Goal: Task Accomplishment & Management: Manage account settings

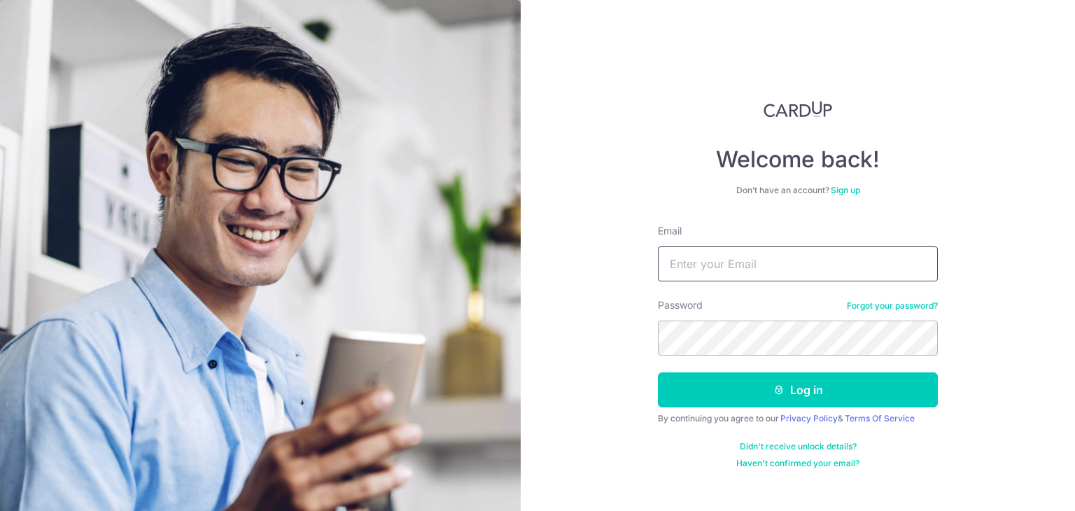
click at [702, 266] on input "Email" at bounding box center [798, 263] width 280 height 35
type input "[EMAIL_ADDRESS][DOMAIN_NAME]"
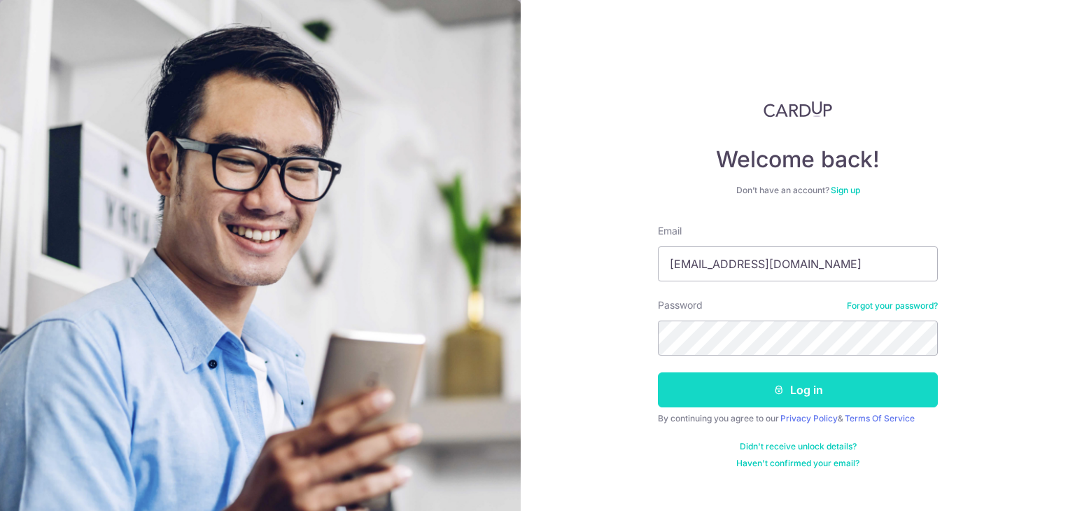
click at [674, 388] on button "Log in" at bounding box center [798, 389] width 280 height 35
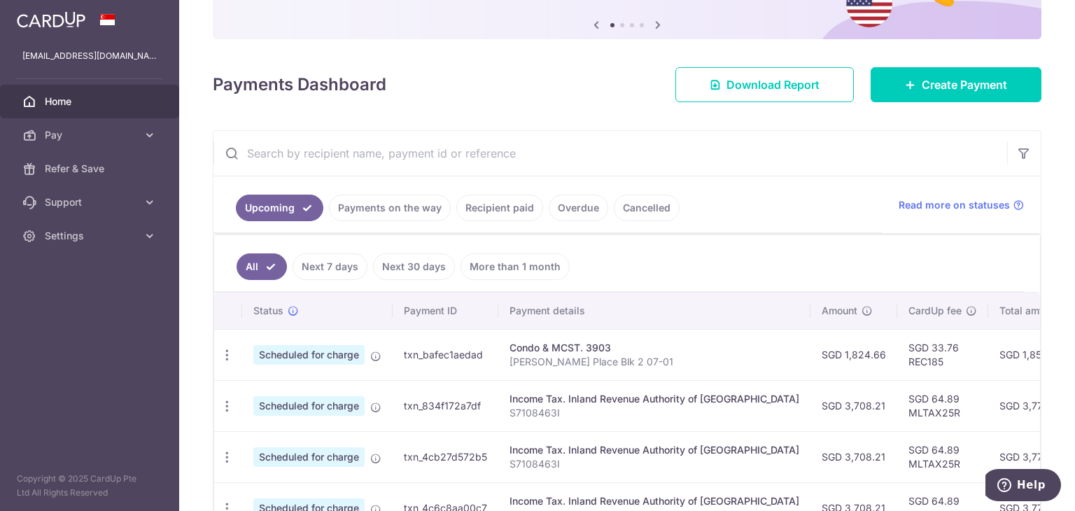
scroll to position [210, 0]
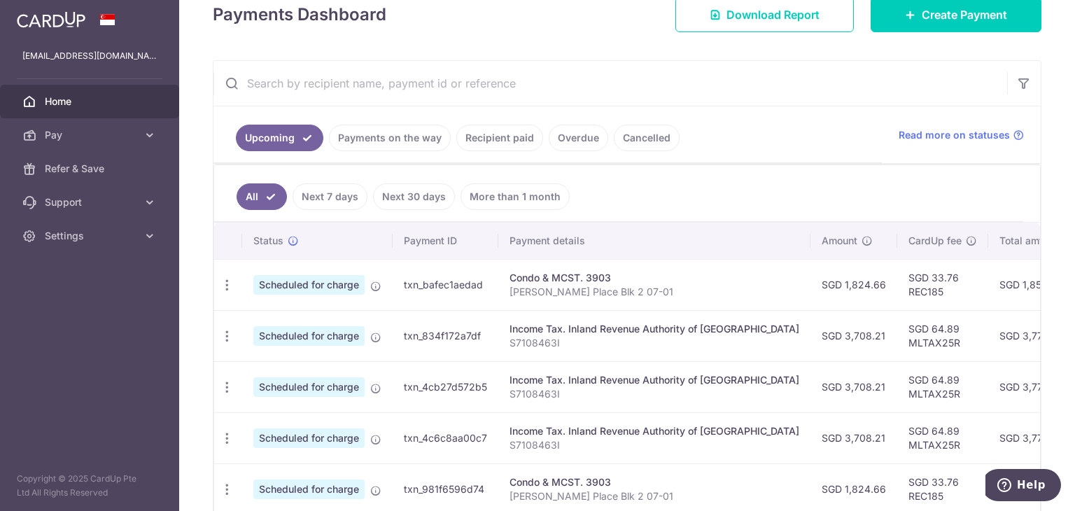
click at [513, 141] on link "Recipient paid" at bounding box center [499, 138] width 87 height 27
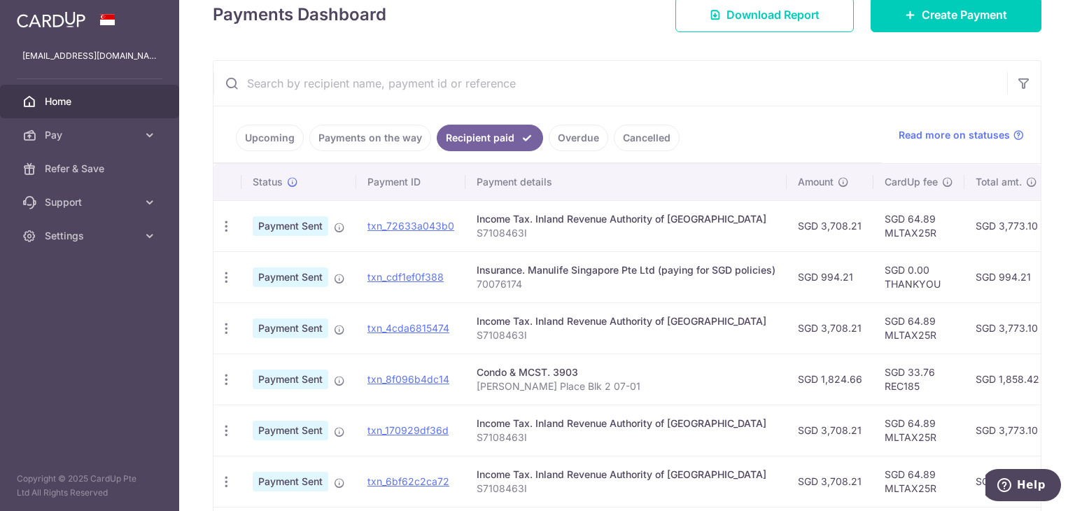
scroll to position [280, 0]
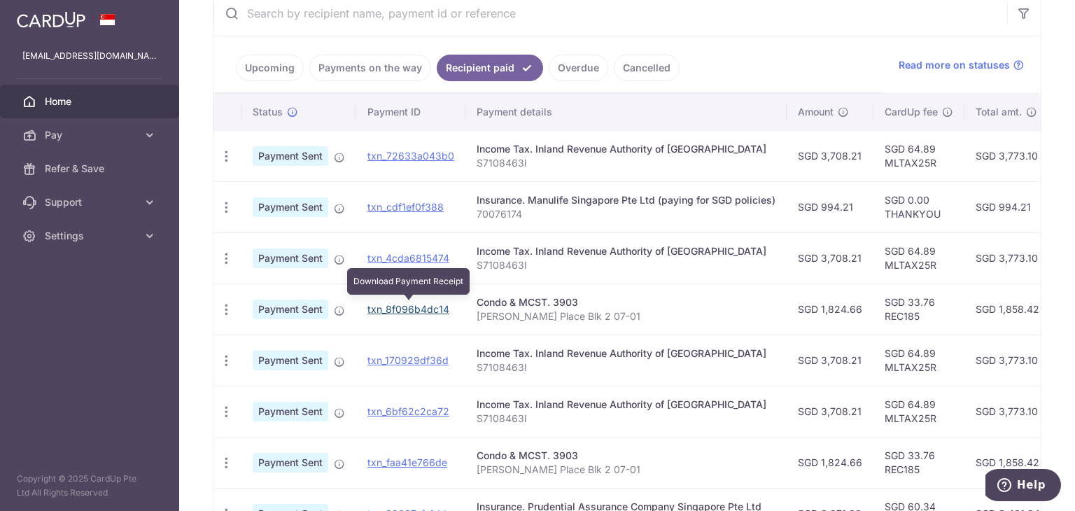
click at [396, 307] on link "txn_8f096b4dc14" at bounding box center [408, 309] width 82 height 12
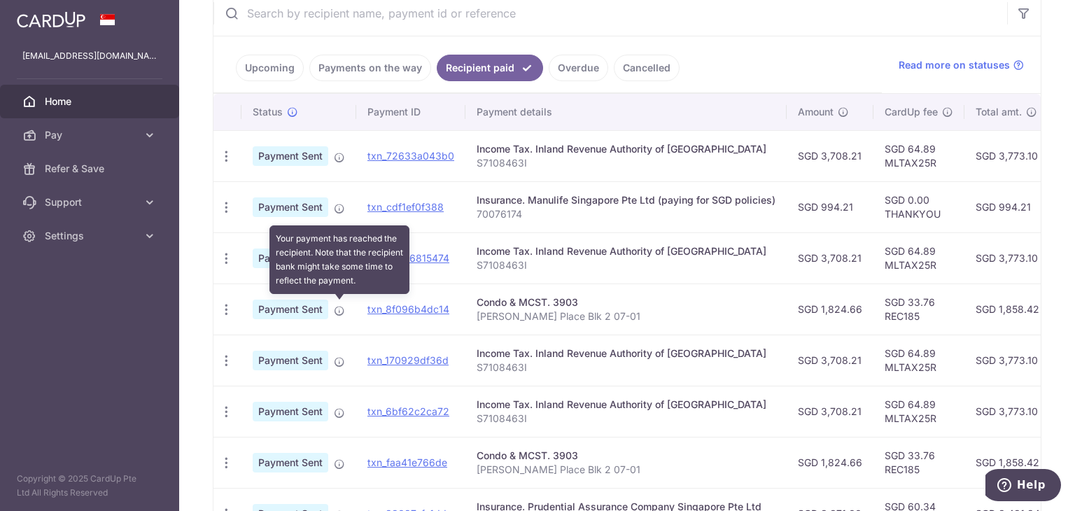
click at [341, 306] on icon at bounding box center [339, 310] width 11 height 11
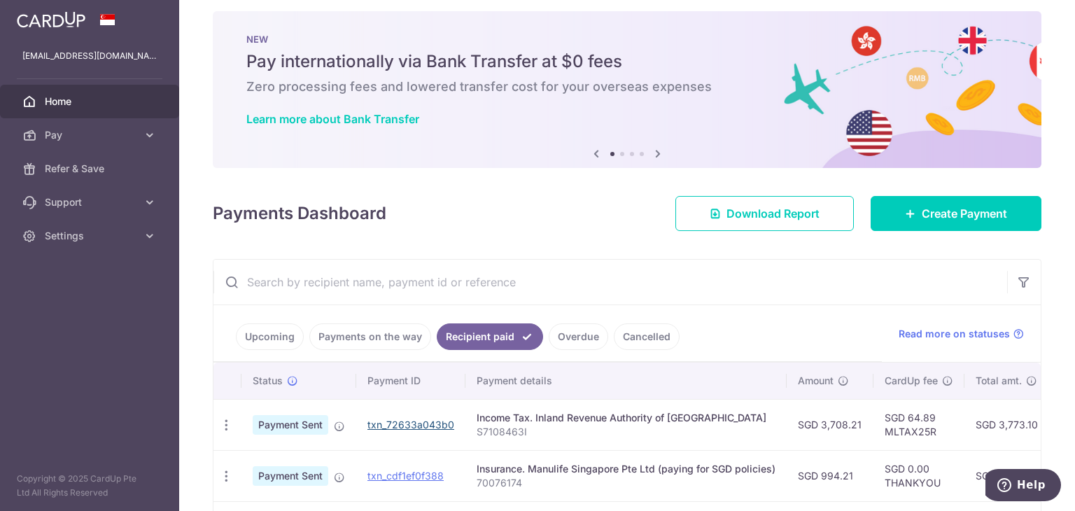
scroll to position [0, 0]
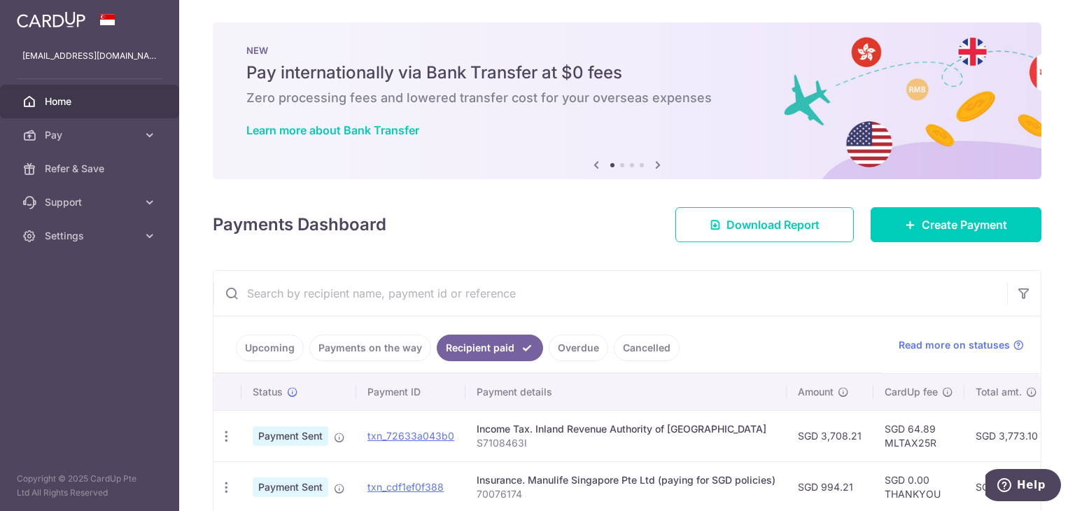
click at [271, 346] on link "Upcoming" at bounding box center [270, 347] width 68 height 27
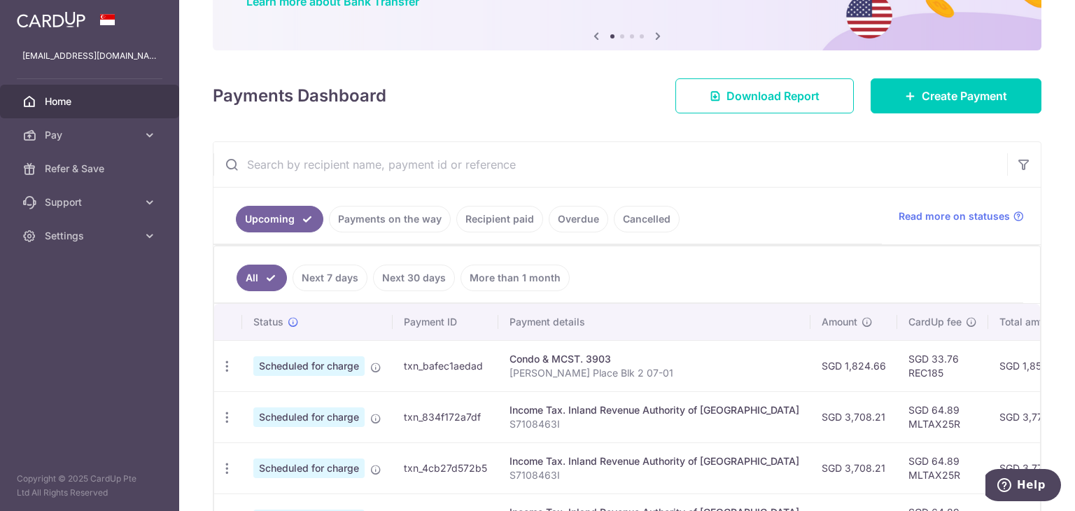
scroll to position [210, 0]
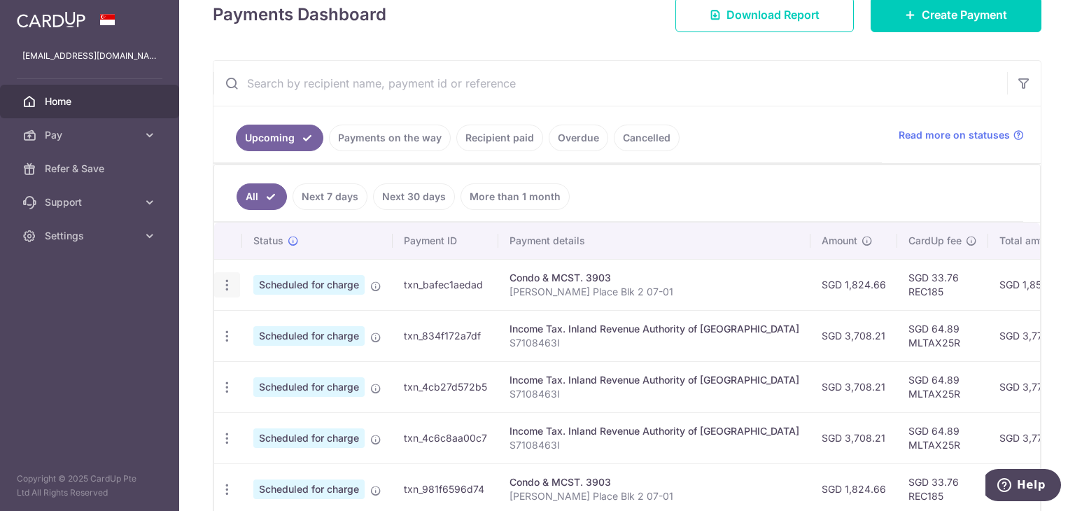
click at [222, 281] on icon "button" at bounding box center [227, 285] width 15 height 15
click at [315, 323] on span "Update payment" at bounding box center [301, 323] width 95 height 17
radio input "true"
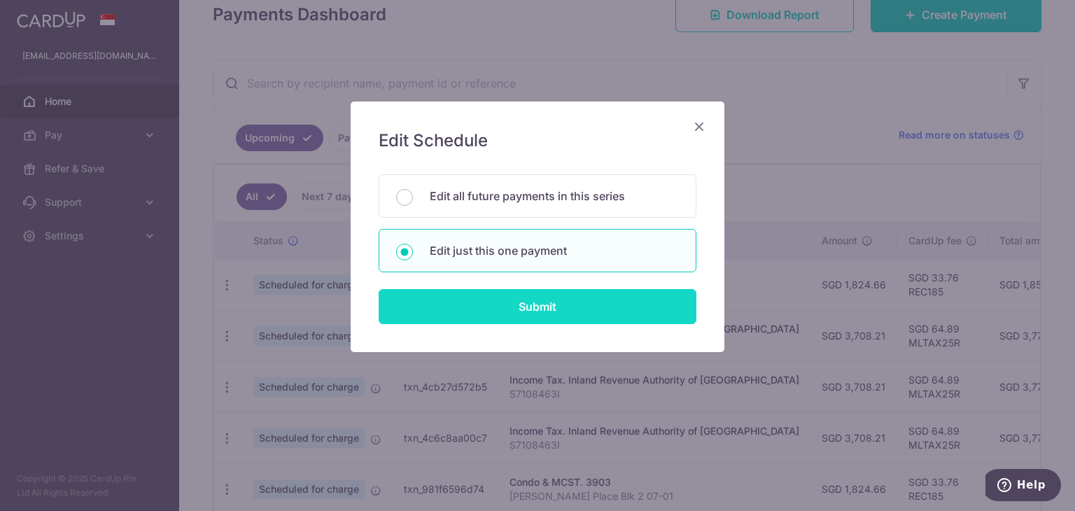
click at [534, 309] on input "Submit" at bounding box center [538, 306] width 318 height 35
radio input "true"
type input "1,824.66"
type input "[DATE]"
type input "[PERSON_NAME] Place Blk 2 07-01"
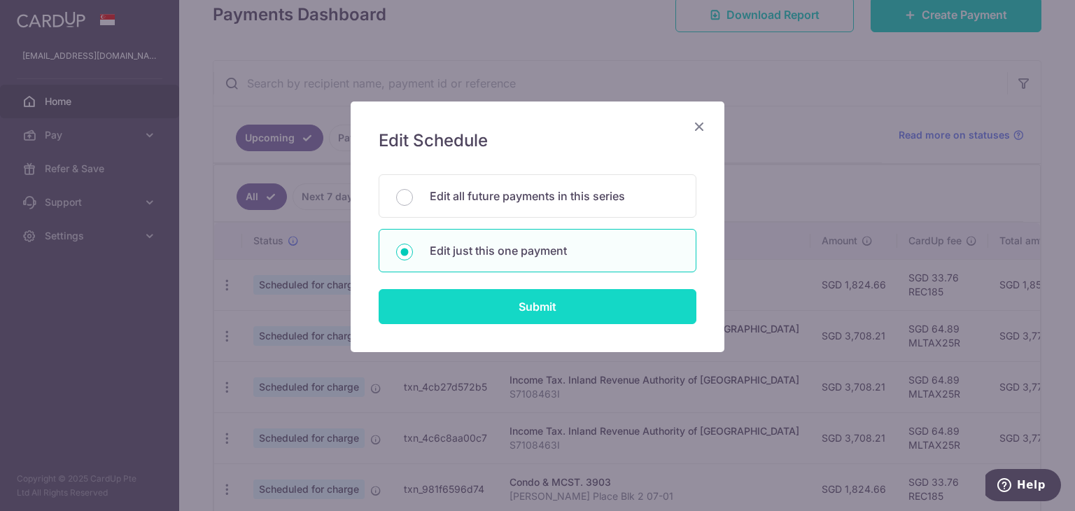
type input "REC185"
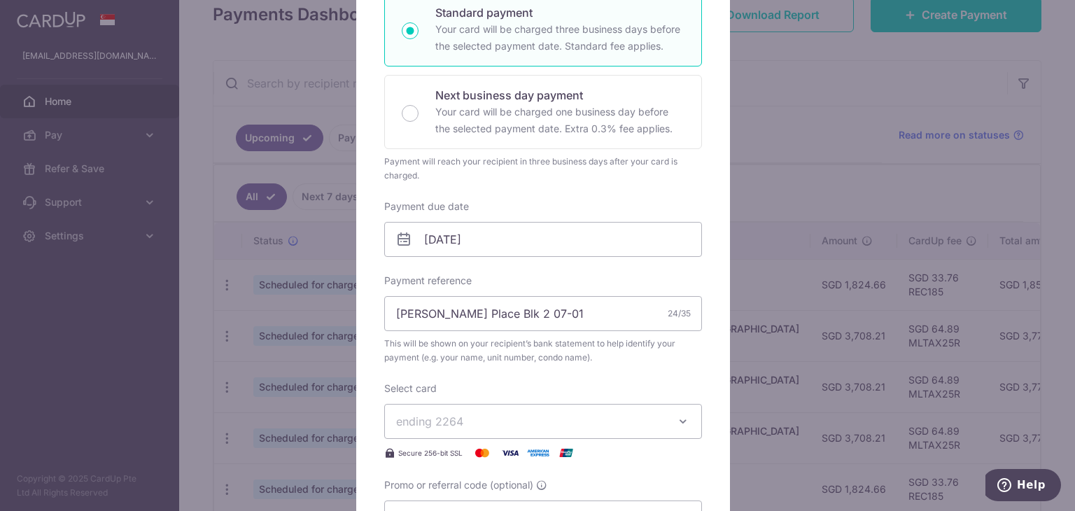
scroll to position [280, 0]
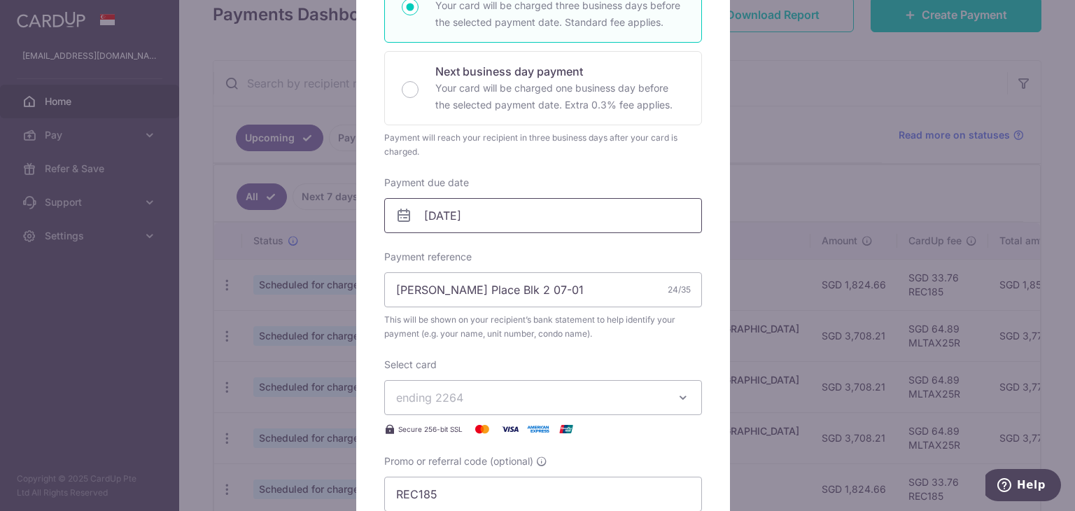
click at [442, 219] on input "[DATE]" at bounding box center [543, 215] width 318 height 35
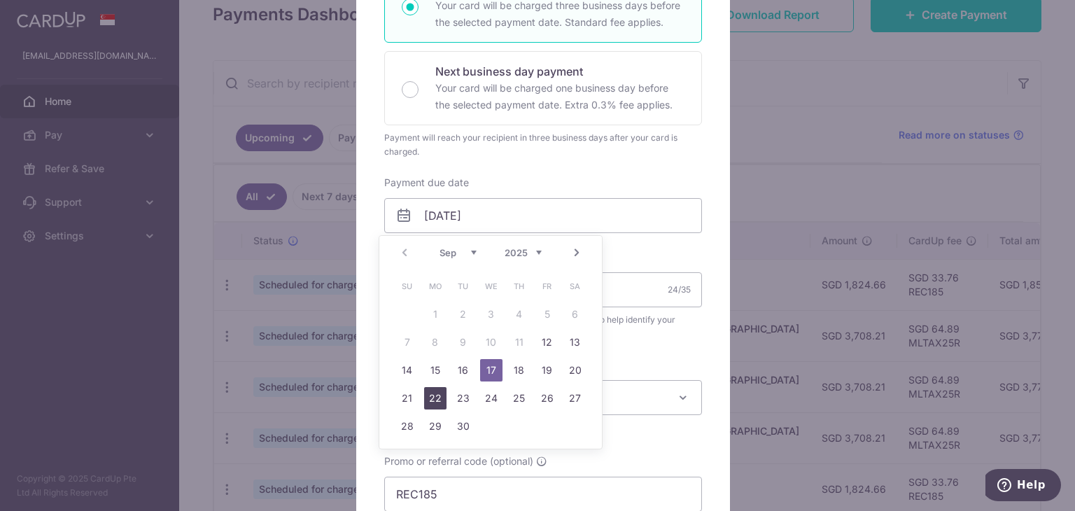
click at [441, 399] on link "22" at bounding box center [435, 398] width 22 height 22
type input "[DATE]"
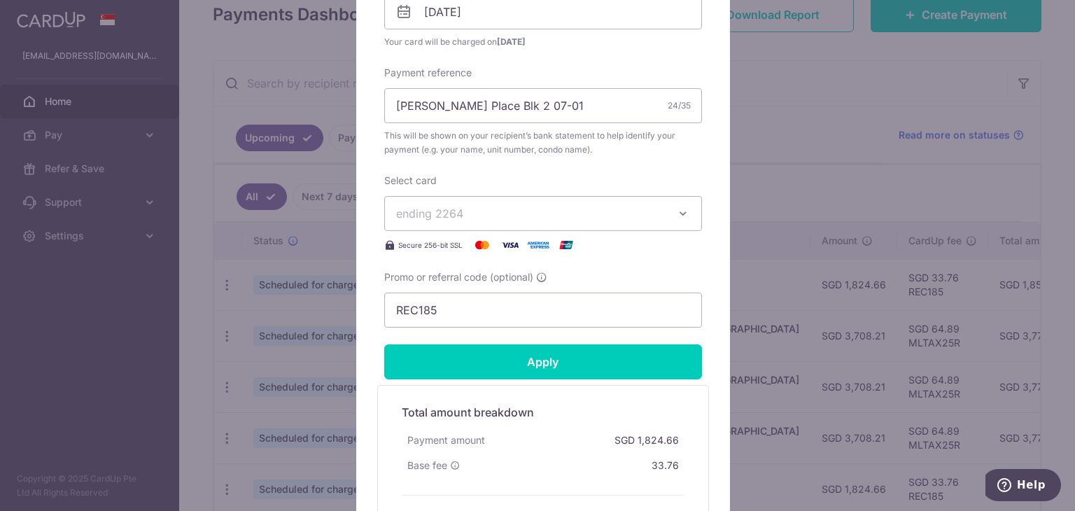
scroll to position [560, 0]
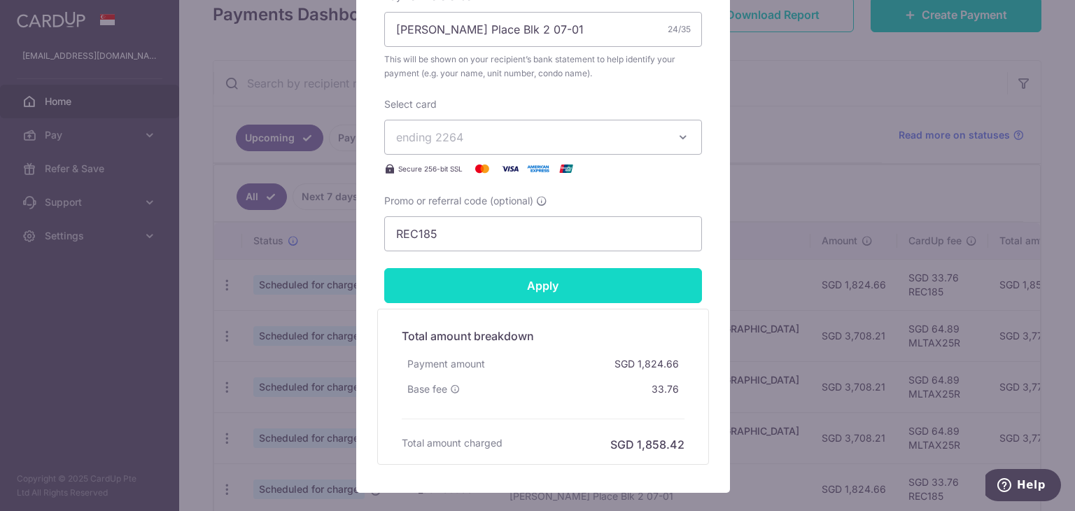
click at [591, 283] on input "Apply" at bounding box center [543, 285] width 318 height 35
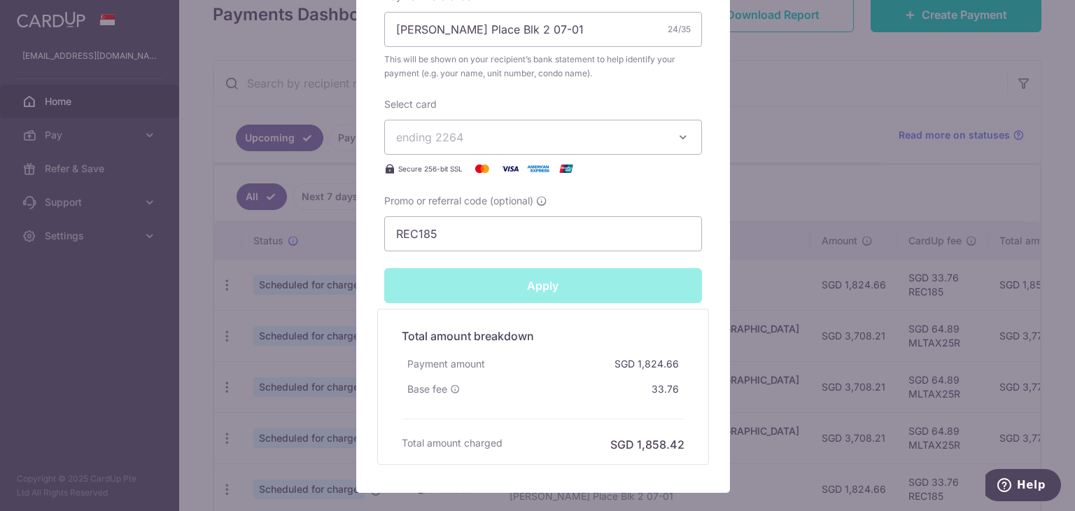
type input "Successfully Applied"
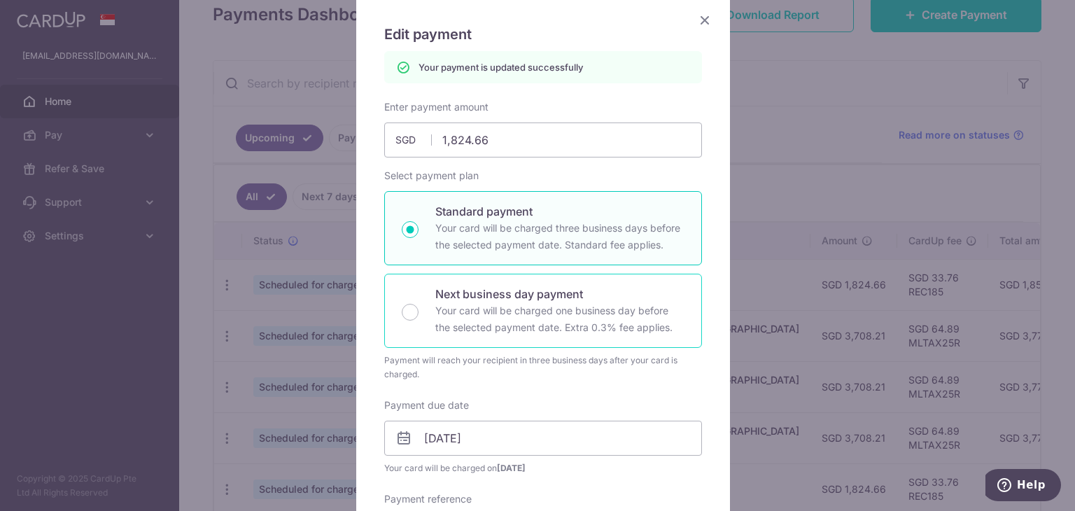
scroll to position [0, 0]
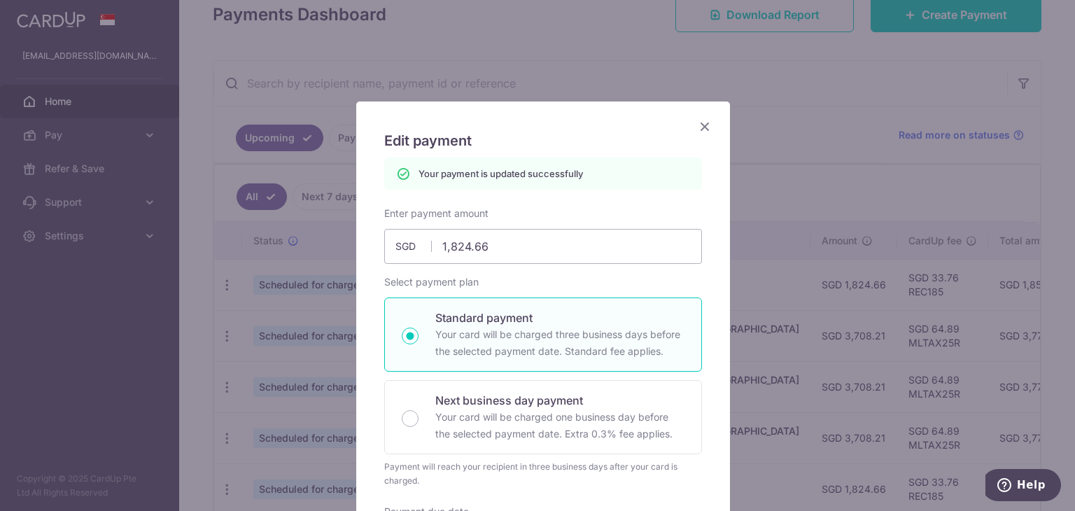
click at [698, 125] on icon "Close" at bounding box center [704, 126] width 17 height 17
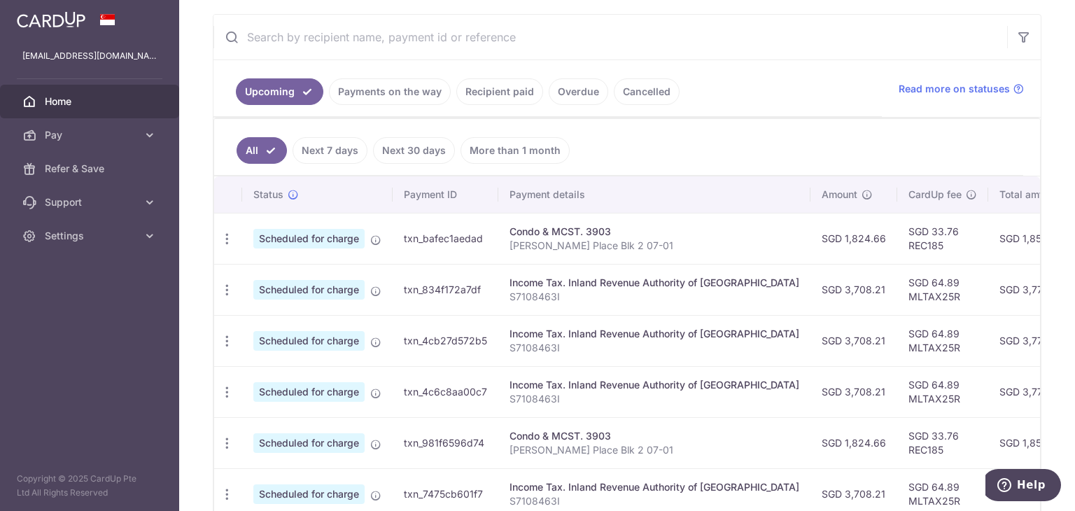
scroll to position [280, 0]
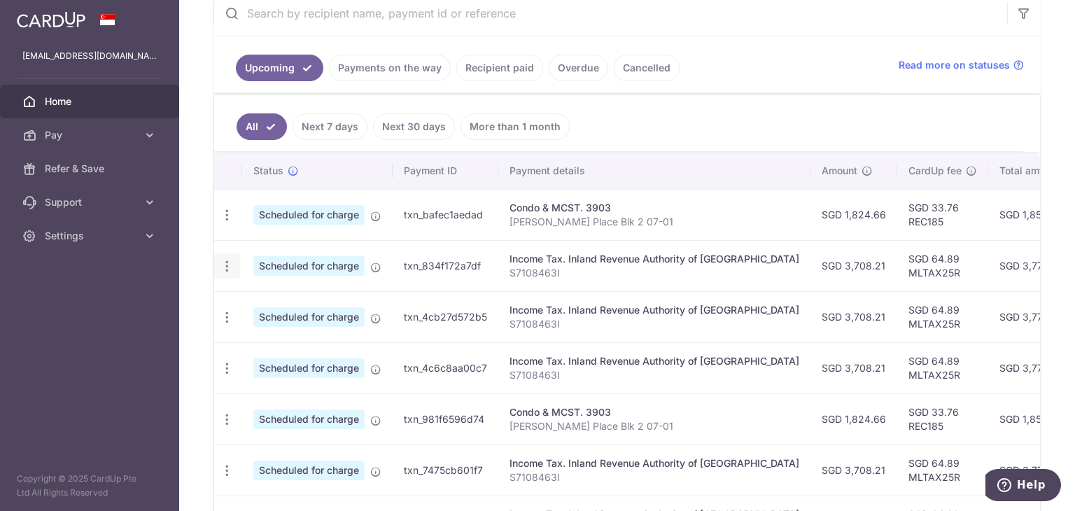
click at [228, 264] on icon "button" at bounding box center [227, 266] width 15 height 15
click at [295, 304] on span "Update payment" at bounding box center [301, 304] width 95 height 17
radio input "true"
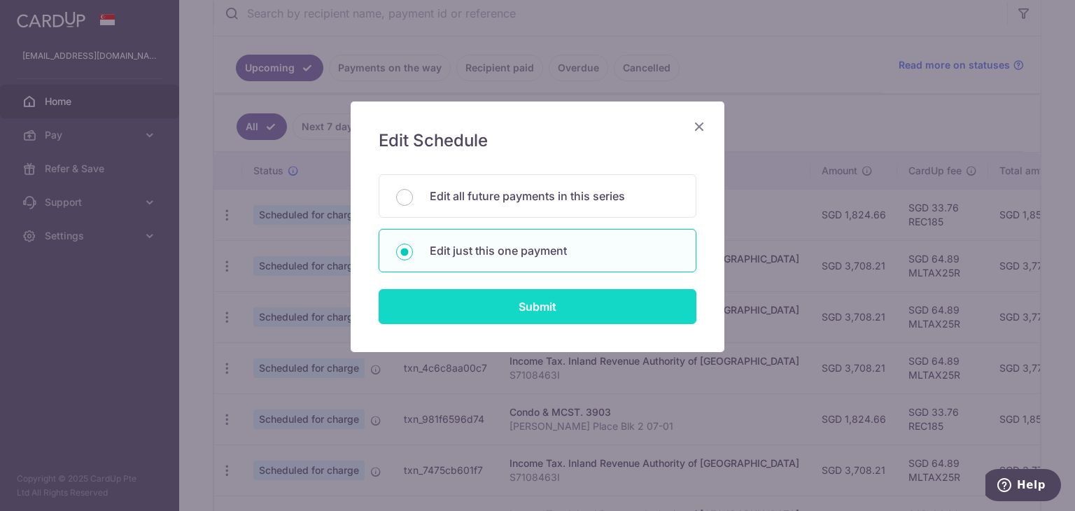
click at [577, 311] on input "Submit" at bounding box center [538, 306] width 318 height 35
radio input "true"
type input "3,708.21"
type input "[DATE]"
type input "S7108463I"
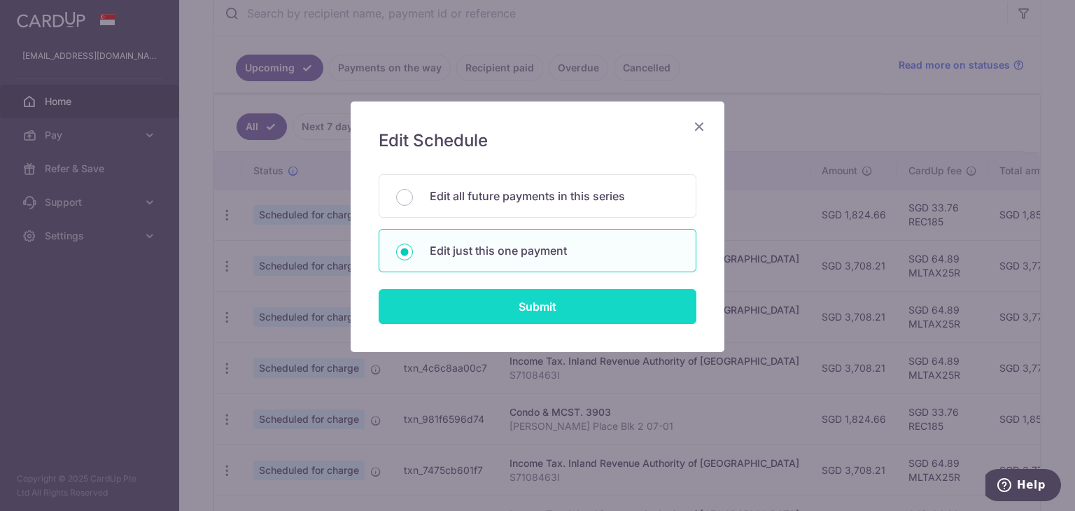
type input "MLTAX25R"
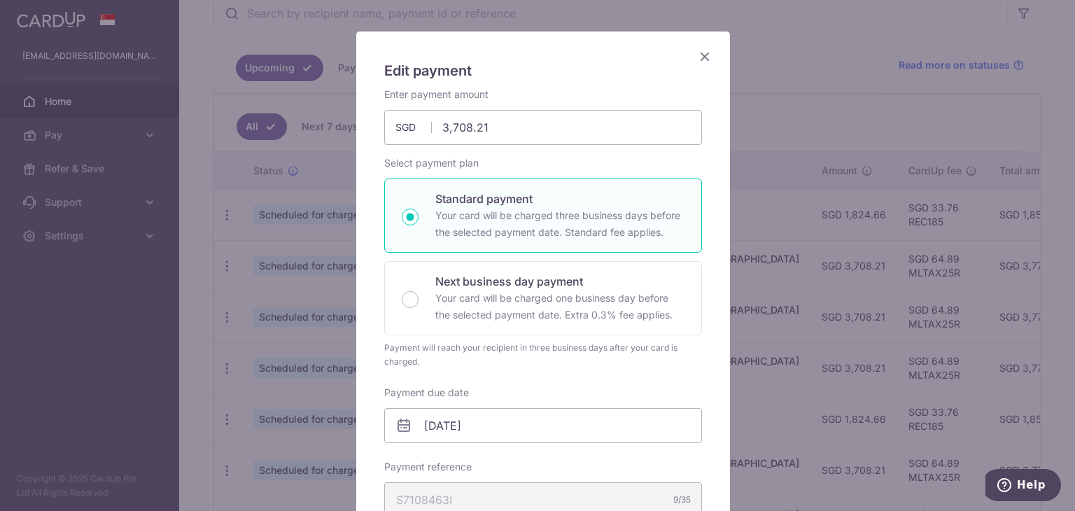
scroll to position [0, 0]
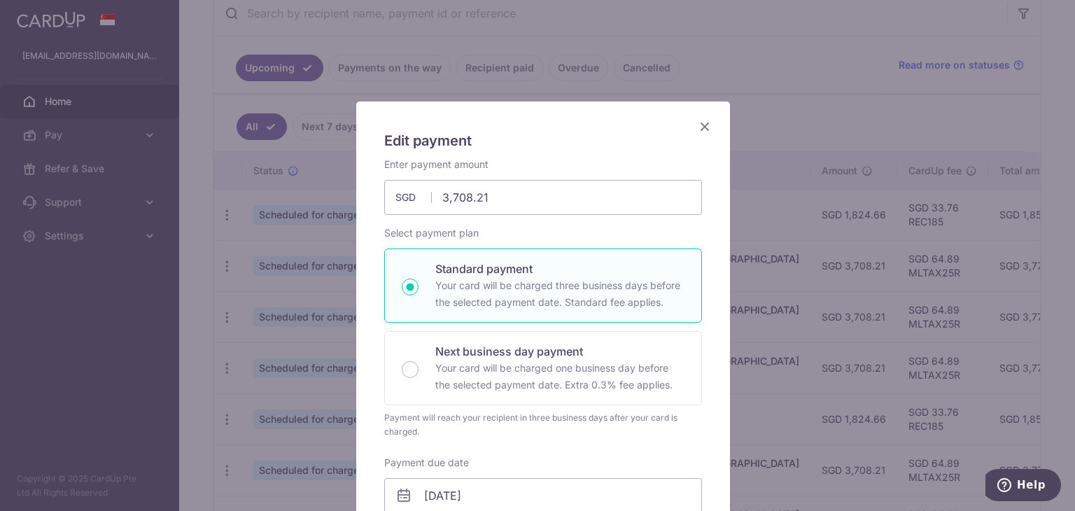
click at [700, 124] on icon "Close" at bounding box center [704, 126] width 17 height 17
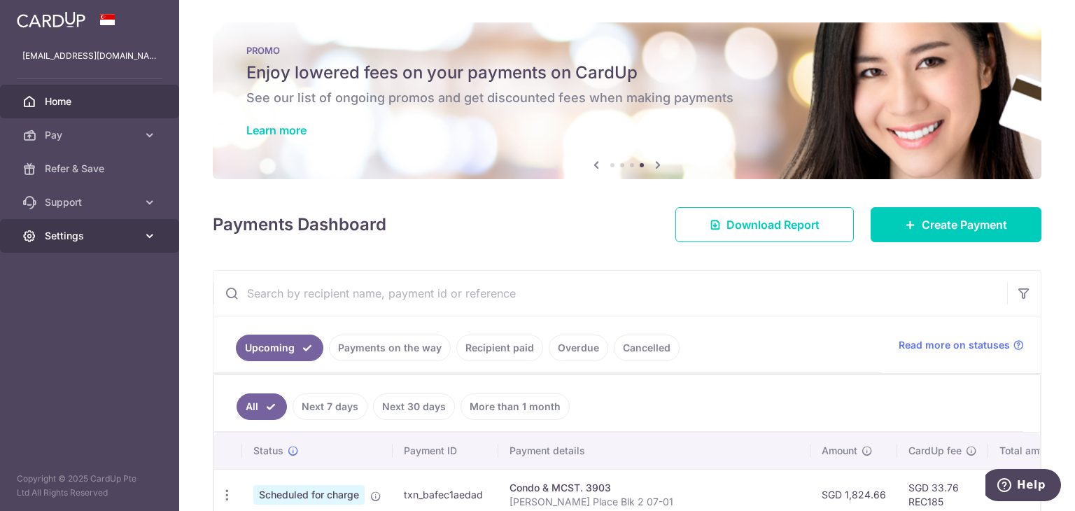
click at [94, 239] on span "Settings" at bounding box center [91, 236] width 92 height 14
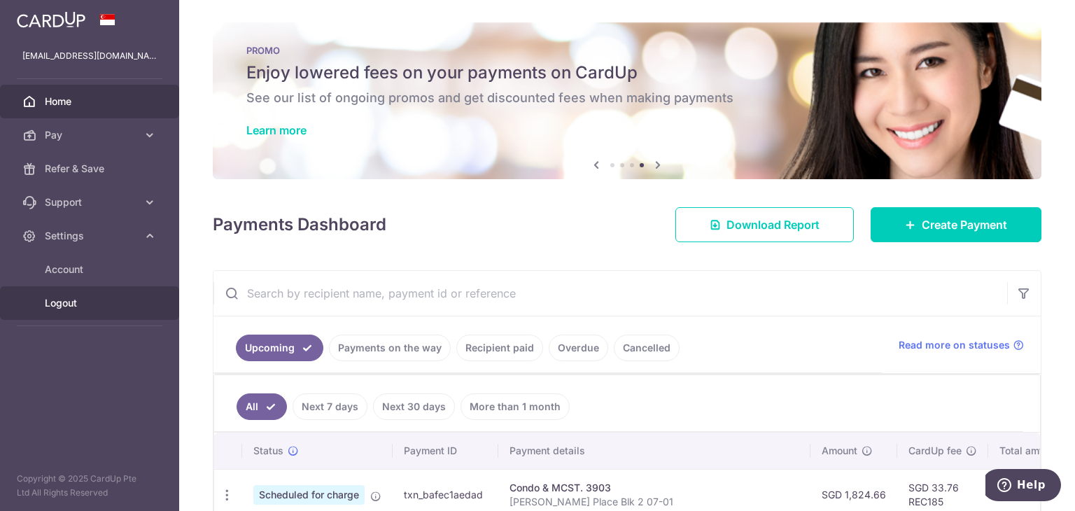
click at [94, 309] on span "Logout" at bounding box center [91, 303] width 92 height 14
